Goal: Information Seeking & Learning: Check status

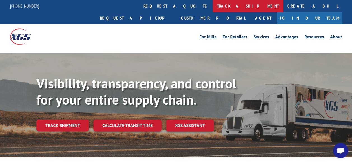
click at [213, 6] on link "track a shipment" at bounding box center [248, 6] width 70 height 12
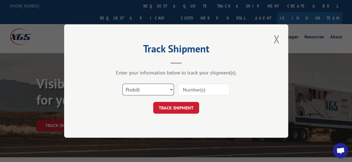
click at [156, 89] on select "Select category... Probill BOL PO" at bounding box center [149, 90] width 52 height 12
click at [155, 88] on select "Select category... Probill BOL PO" at bounding box center [149, 90] width 52 height 12
click at [135, 89] on select "Select category... Probill BOL PO" at bounding box center [149, 90] width 52 height 12
select select "bol"
click at [123, 84] on select "Select category... Probill BOL PO" at bounding box center [149, 90] width 52 height 12
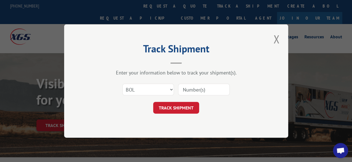
click at [189, 91] on input at bounding box center [204, 90] width 52 height 12
type input "1696206507"
click at [182, 108] on button "TRACK SHIPMENT" at bounding box center [176, 108] width 46 height 12
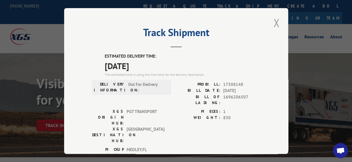
click at [274, 21] on button "Close modal" at bounding box center [277, 22] width 10 height 15
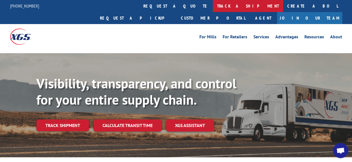
click at [213, 5] on link "track a shipment" at bounding box center [248, 6] width 70 height 12
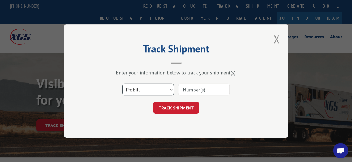
click at [168, 89] on select "Select category... Probill BOL PO" at bounding box center [149, 90] width 52 height 12
select select "bol"
click at [123, 84] on select "Select category... Probill BOL PO" at bounding box center [149, 90] width 52 height 12
click at [193, 91] on input at bounding box center [204, 90] width 52 height 12
type input "1696206507"
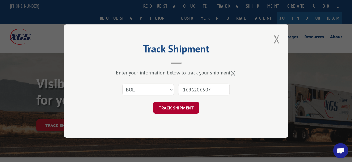
click at [179, 105] on button "TRACK SHIPMENT" at bounding box center [176, 108] width 46 height 12
